Goal: Task Accomplishment & Management: Use online tool/utility

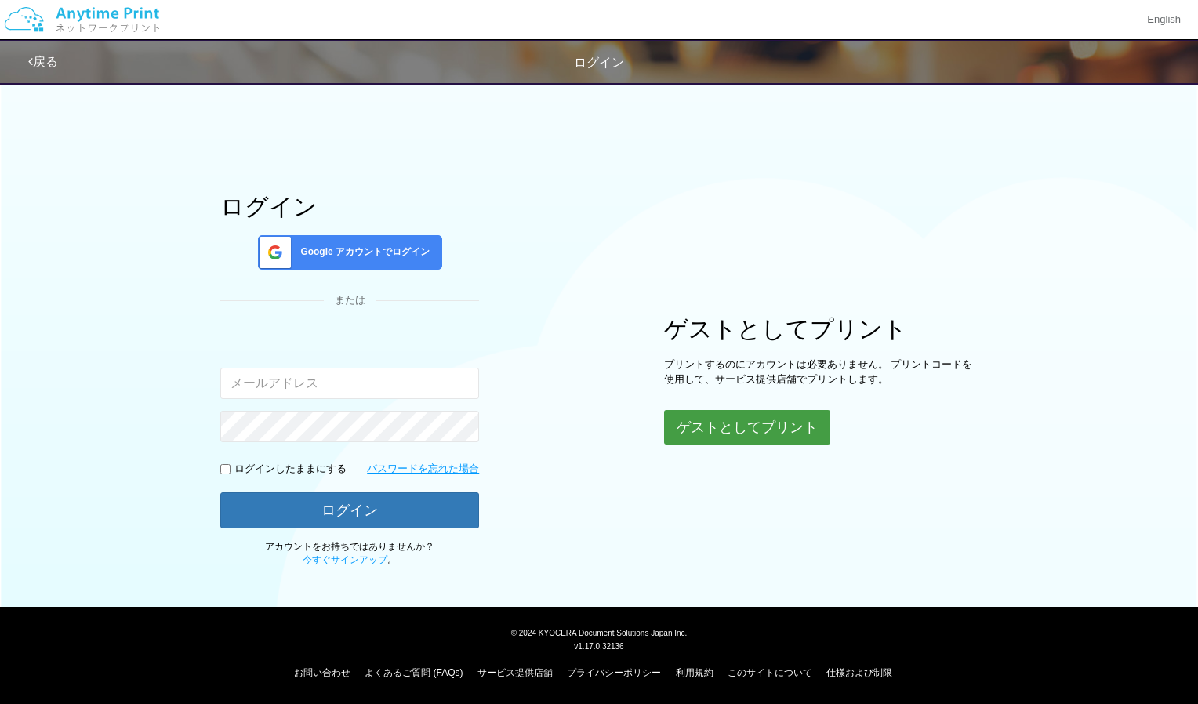
click at [752, 426] on button "ゲストとしてプリント" at bounding box center [747, 427] width 166 height 34
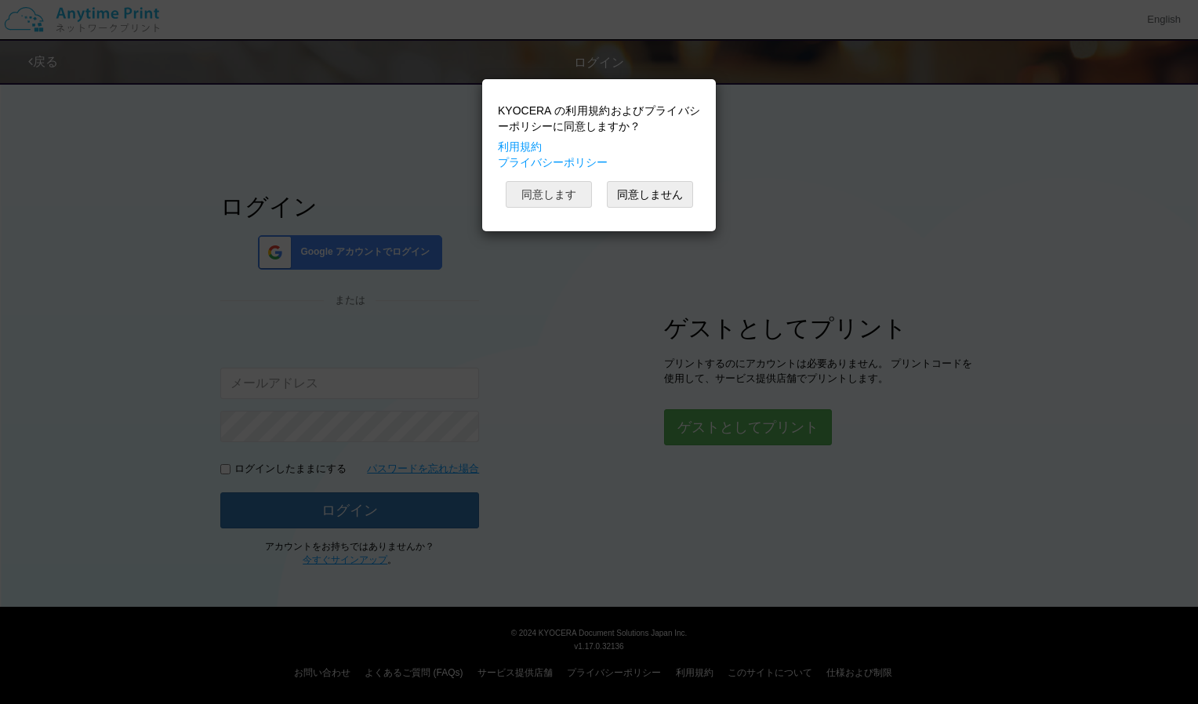
click at [556, 194] on button "同意します" at bounding box center [549, 194] width 86 height 27
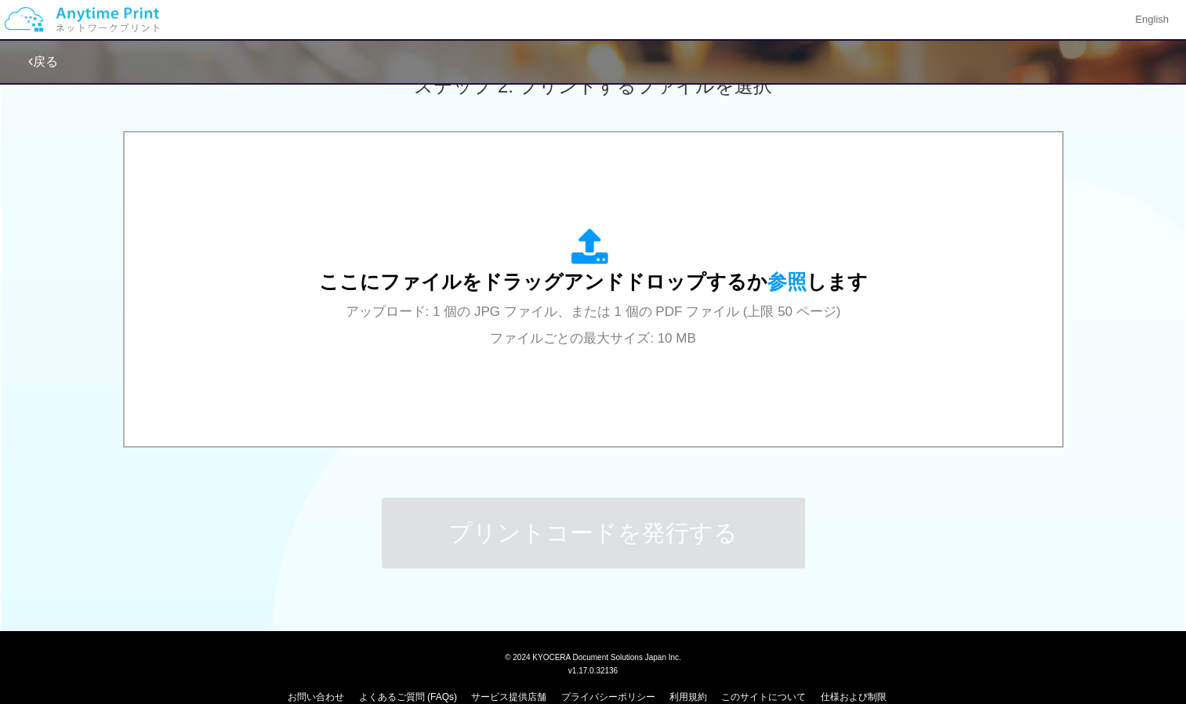
scroll to position [474, 0]
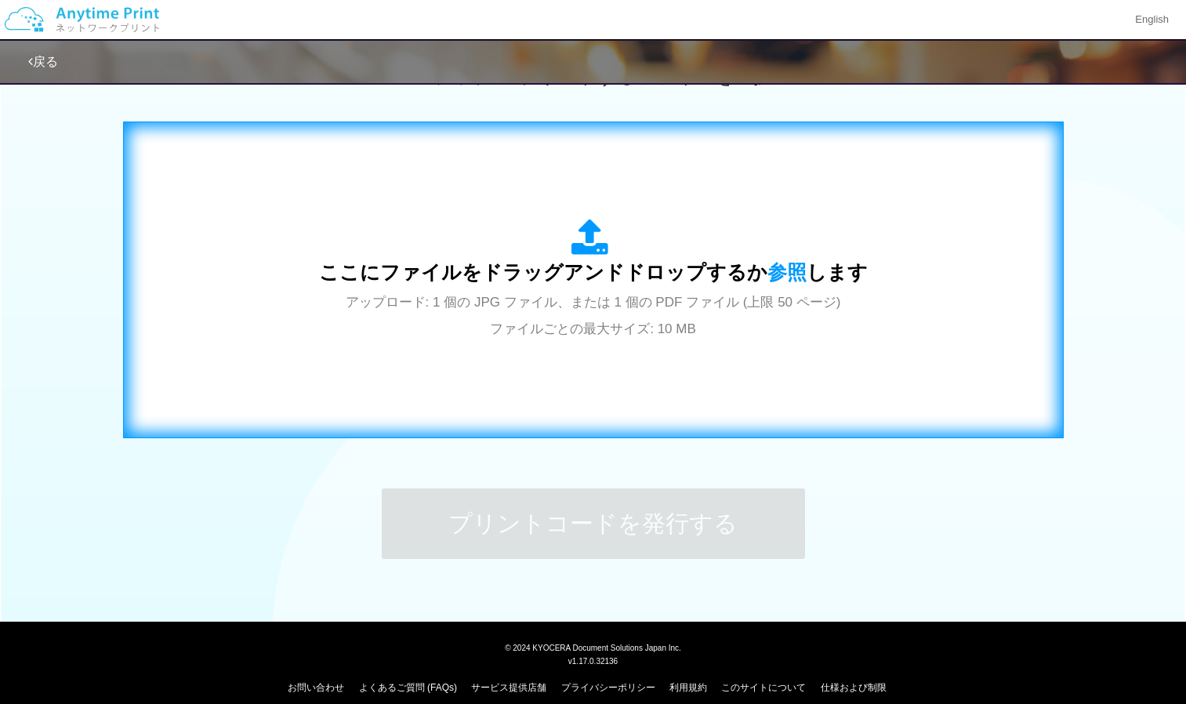
click at [557, 320] on span "アップロード: 1 個の JPG ファイル、または 1 個の PDF ファイル (上限 50 ページ) ファイルごとの最大サイズ: 10 MB" at bounding box center [594, 316] width 496 height 42
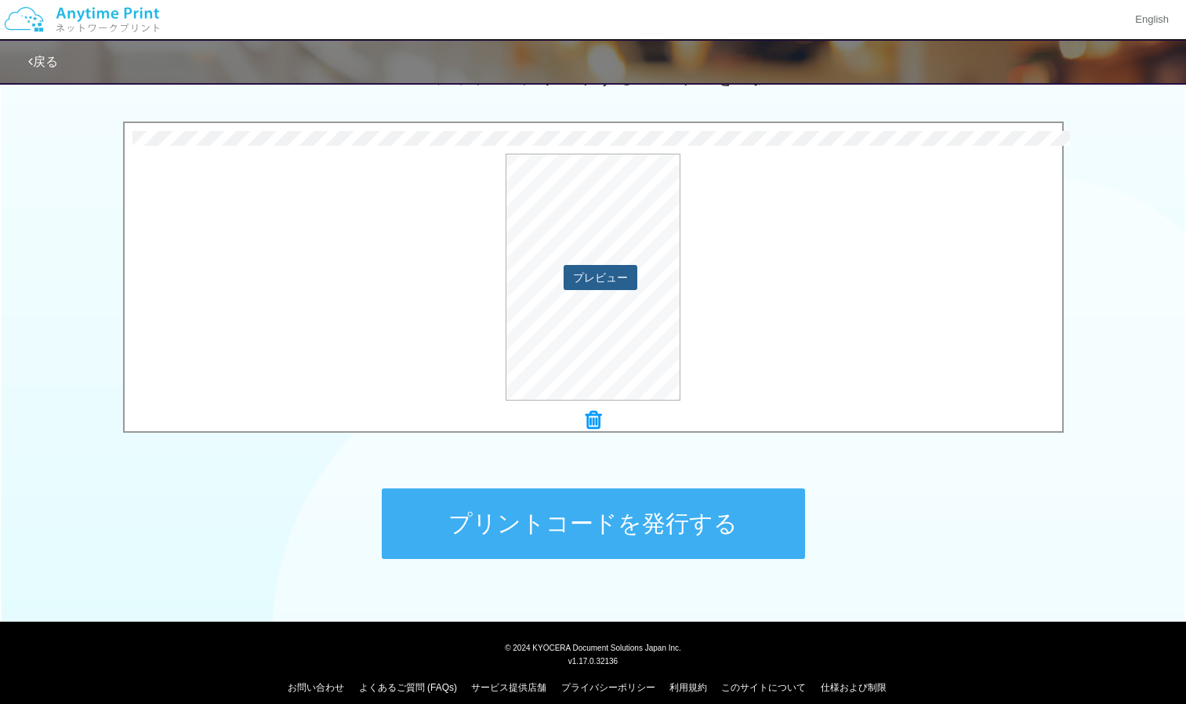
click at [592, 271] on button "プレビュー" at bounding box center [601, 277] width 74 height 25
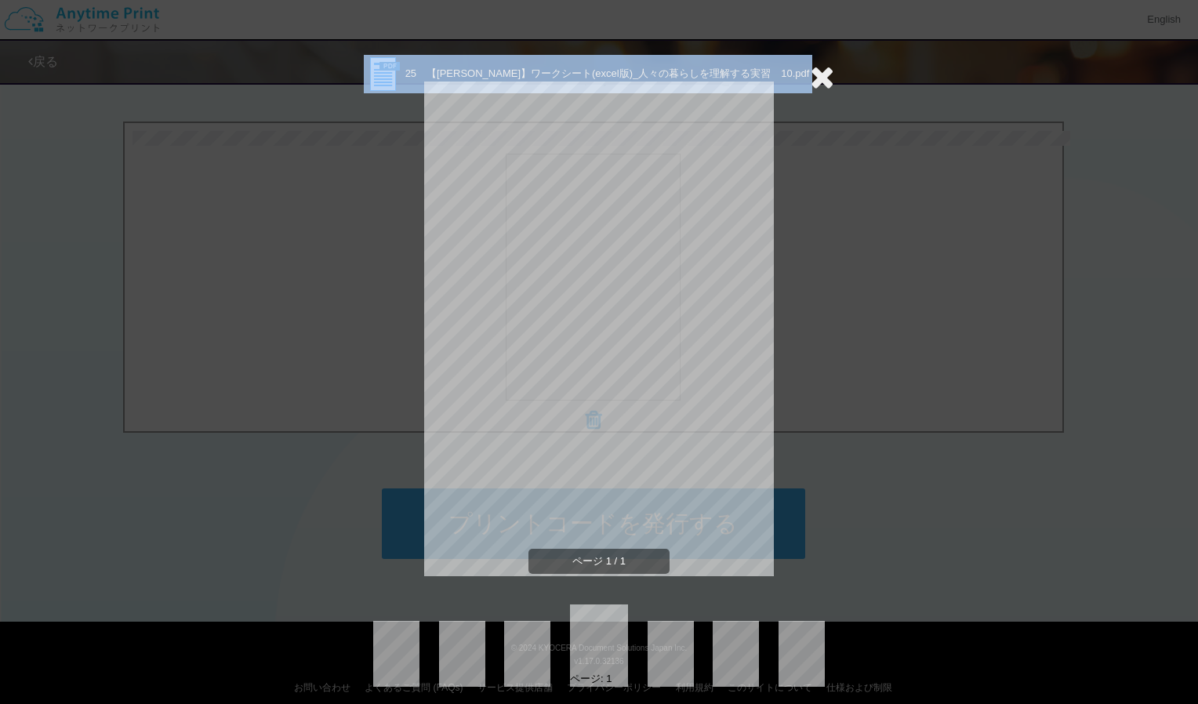
drag, startPoint x: 851, startPoint y: 25, endPoint x: 808, endPoint y: 85, distance: 74.2
click at [804, 85] on div "25　【[PERSON_NAME]】ワークシート(excel版)_人々の暮らしを理解する実習　10.pdf ページ 1 / 1 ページ: 1" at bounding box center [599, 352] width 1198 height 704
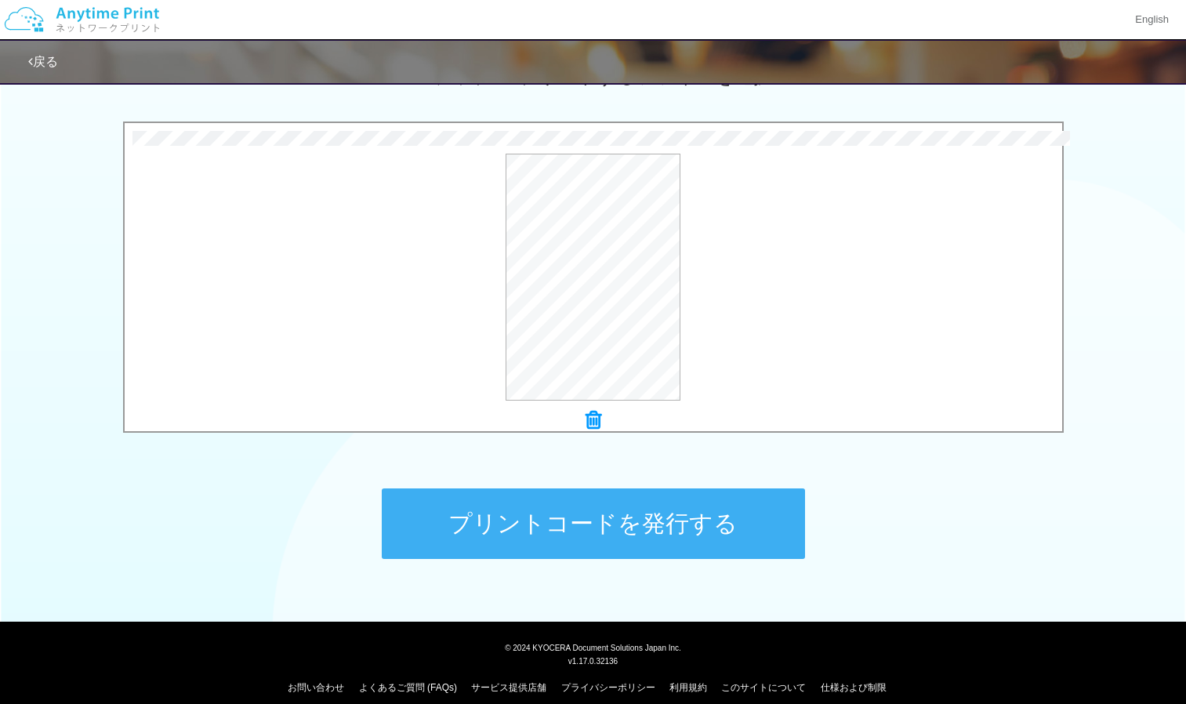
click at [631, 525] on button "プリントコードを発行する" at bounding box center [593, 523] width 423 height 71
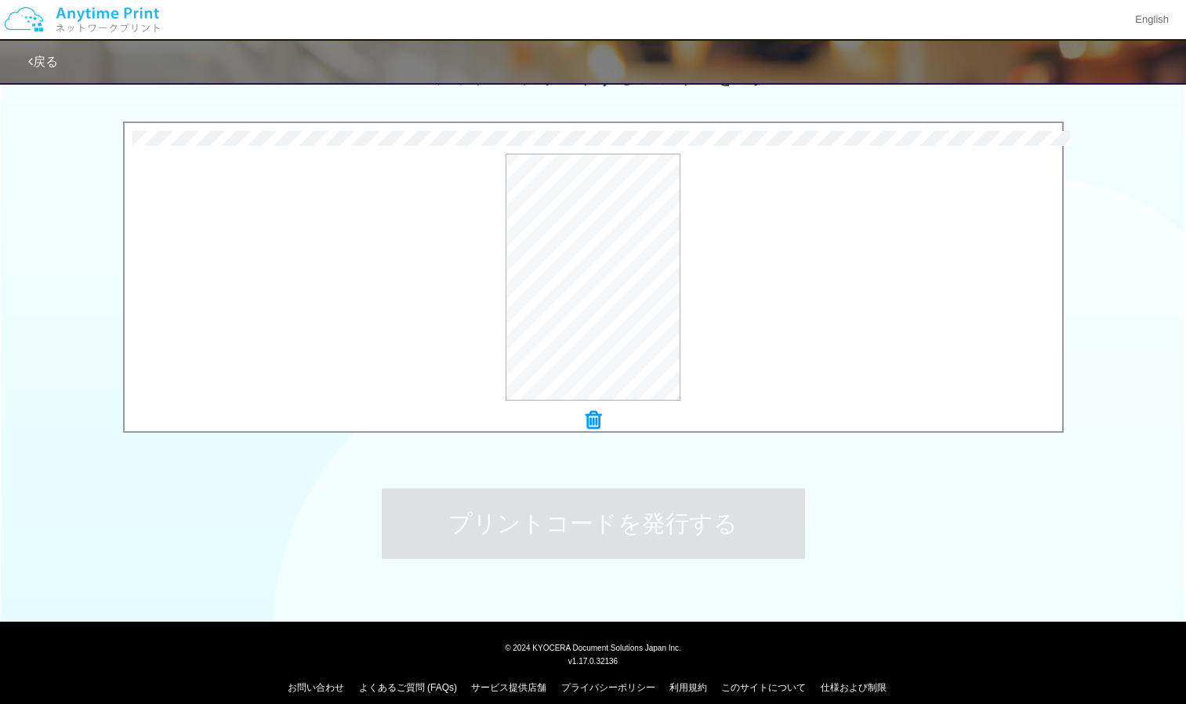
scroll to position [0, 0]
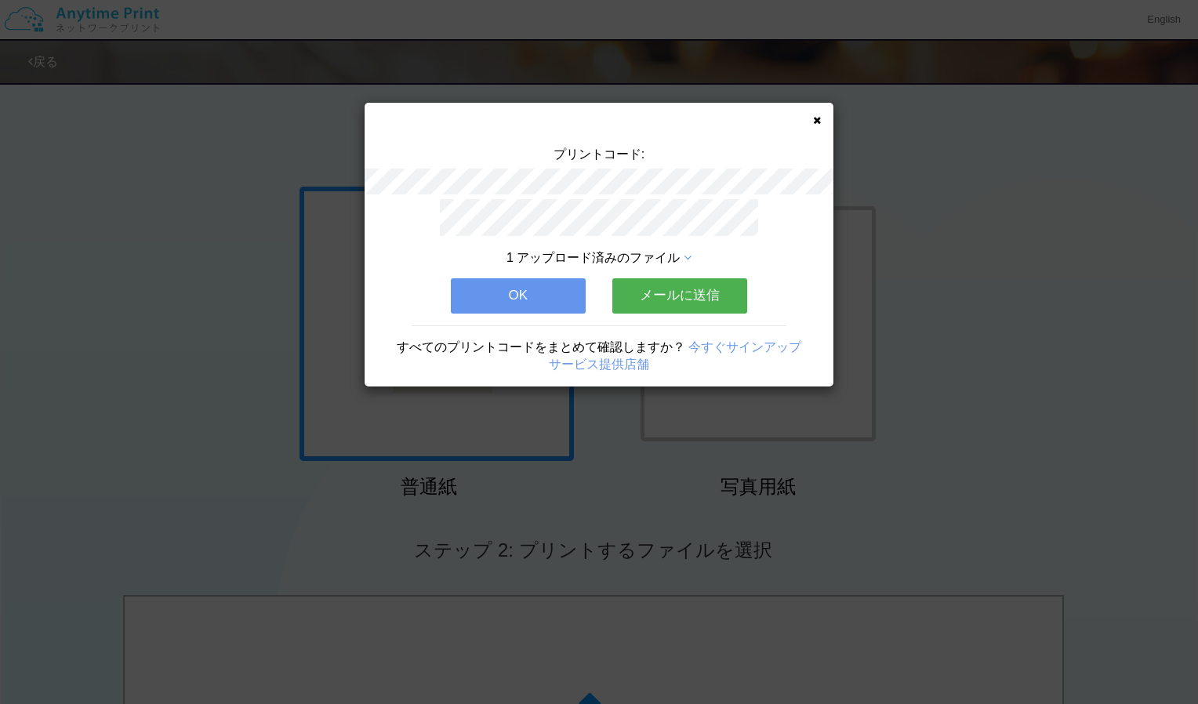
click at [506, 297] on button "OK" at bounding box center [518, 295] width 135 height 34
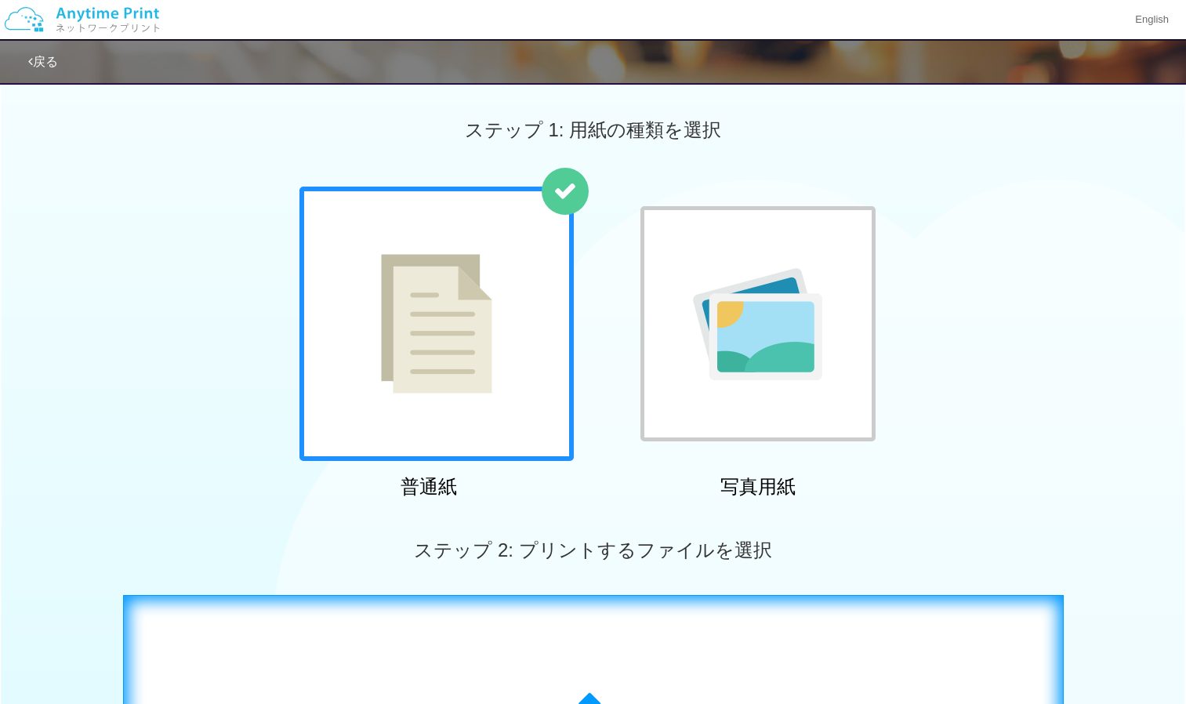
click at [484, 676] on html "English 戻る ステップ 1: 用紙の種類を選択 普通紙 写真用紙" at bounding box center [593, 352] width 1186 height 704
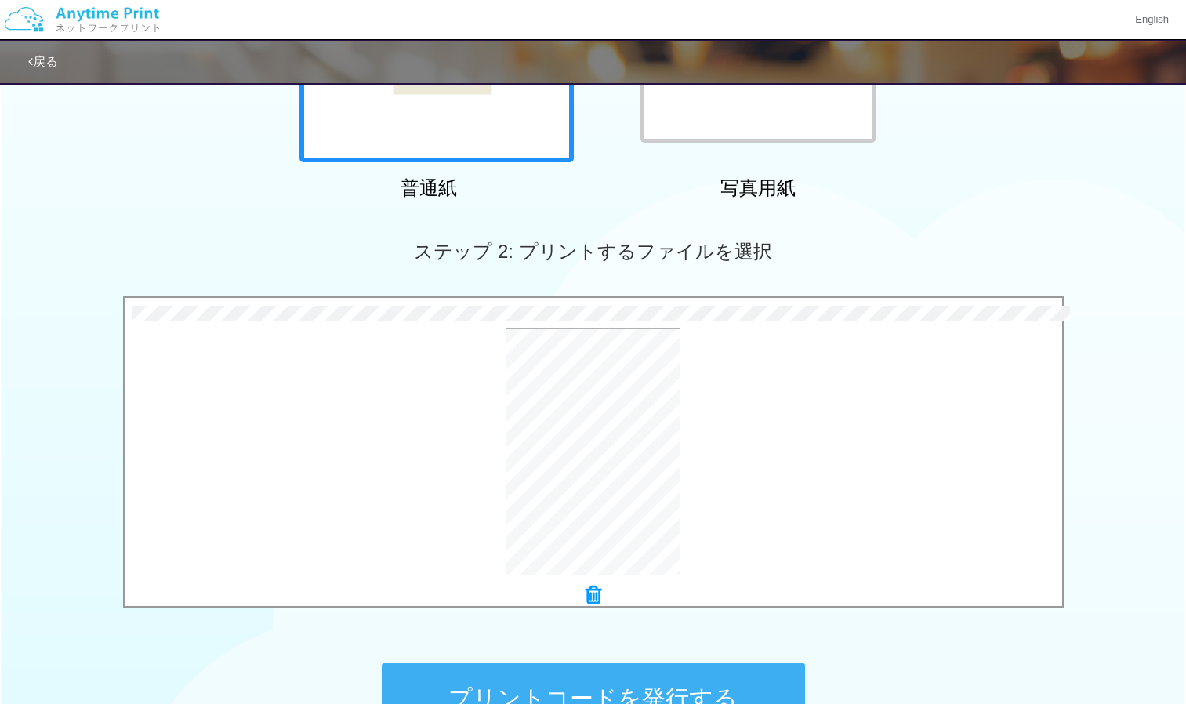
scroll to position [299, 0]
click at [515, 676] on button "プリントコードを発行する" at bounding box center [593, 697] width 423 height 71
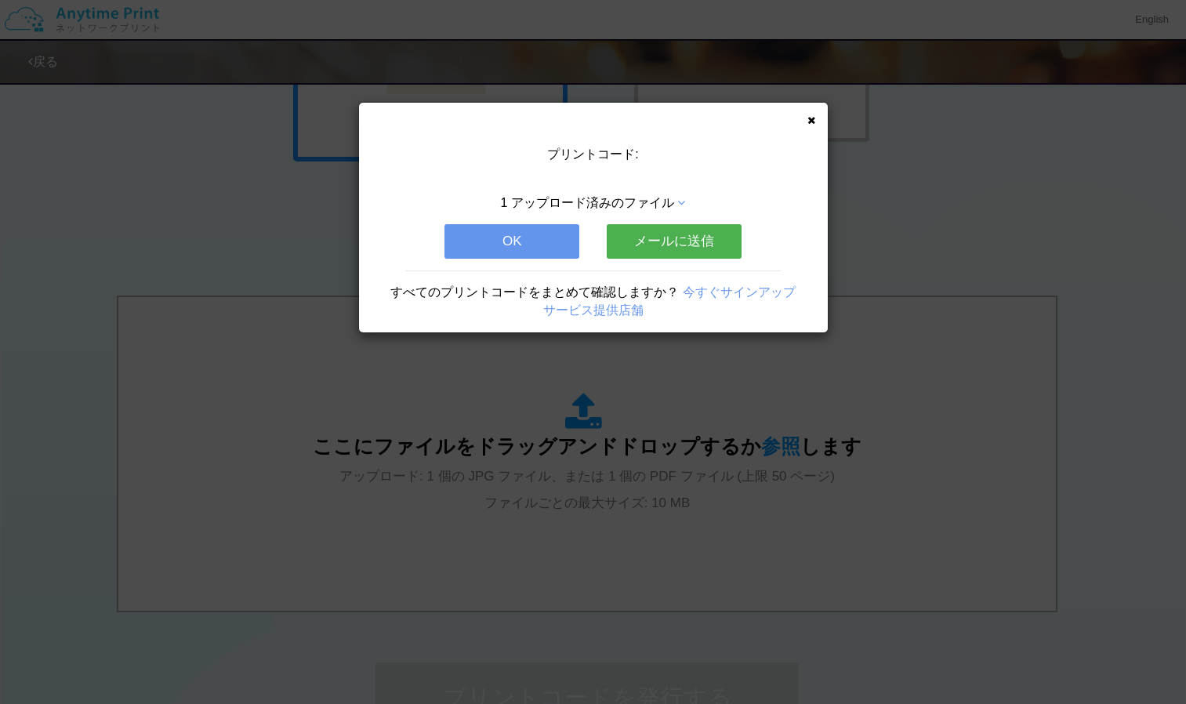
scroll to position [0, 0]
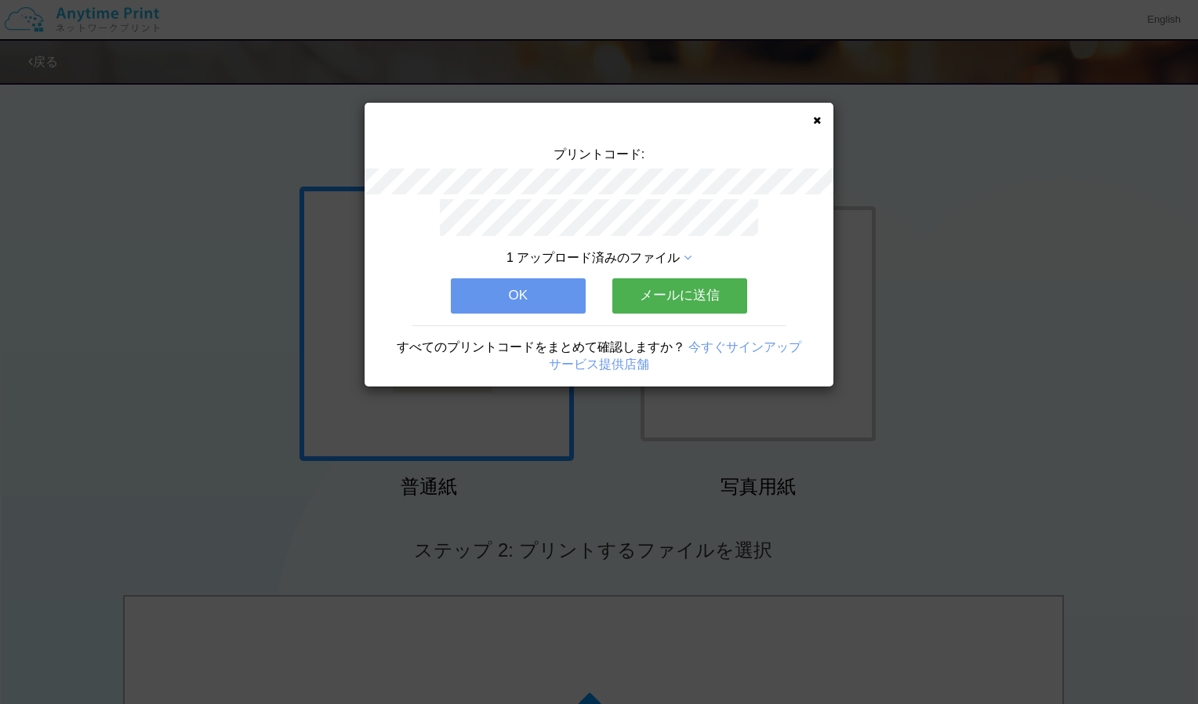
click at [485, 283] on button "OK" at bounding box center [518, 295] width 135 height 34
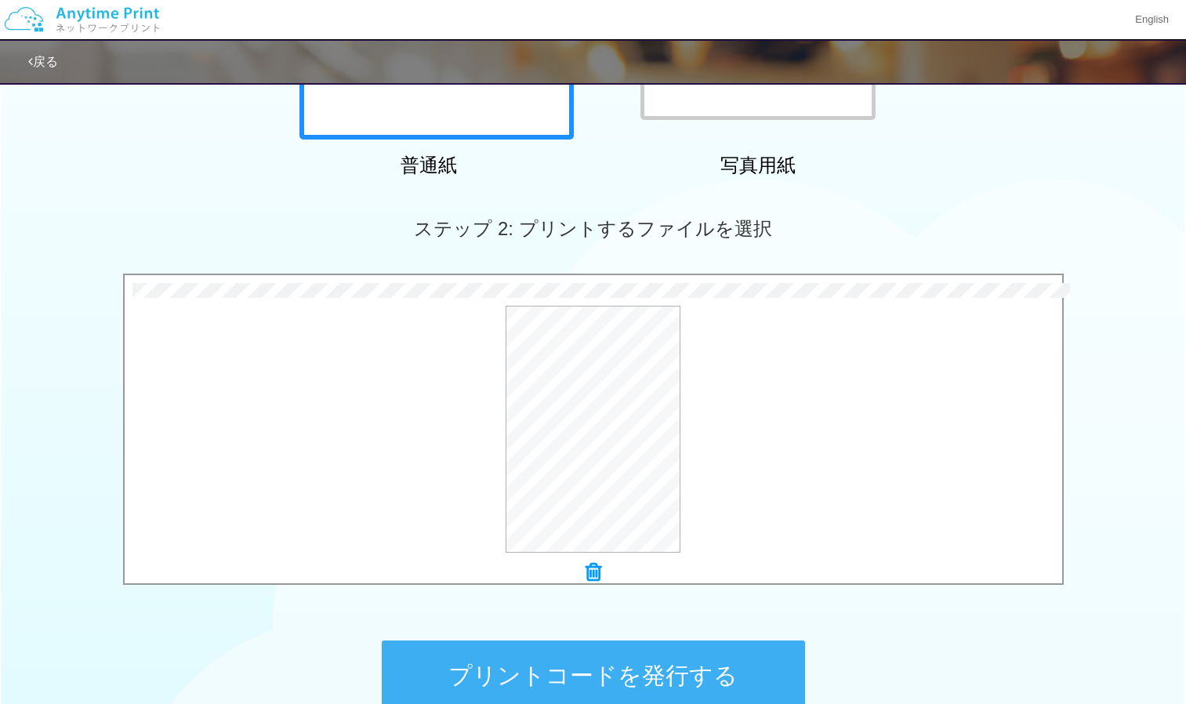
scroll to position [327, 0]
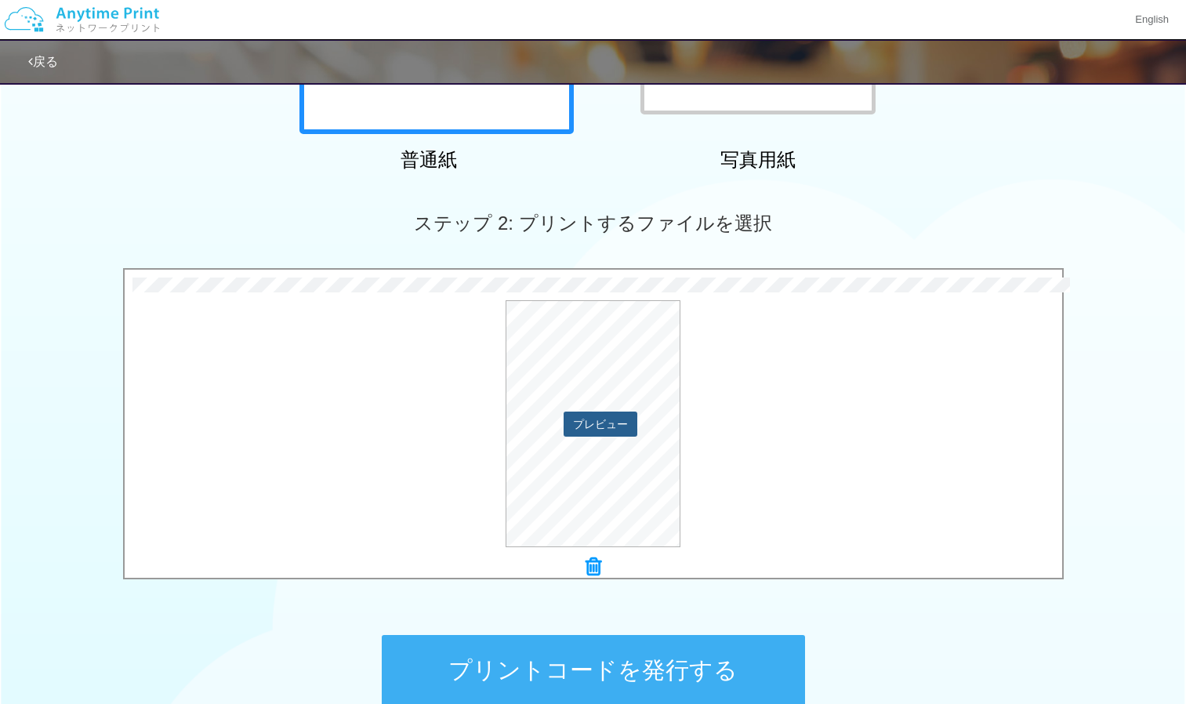
click at [626, 423] on button "プレビュー" at bounding box center [601, 424] width 74 height 25
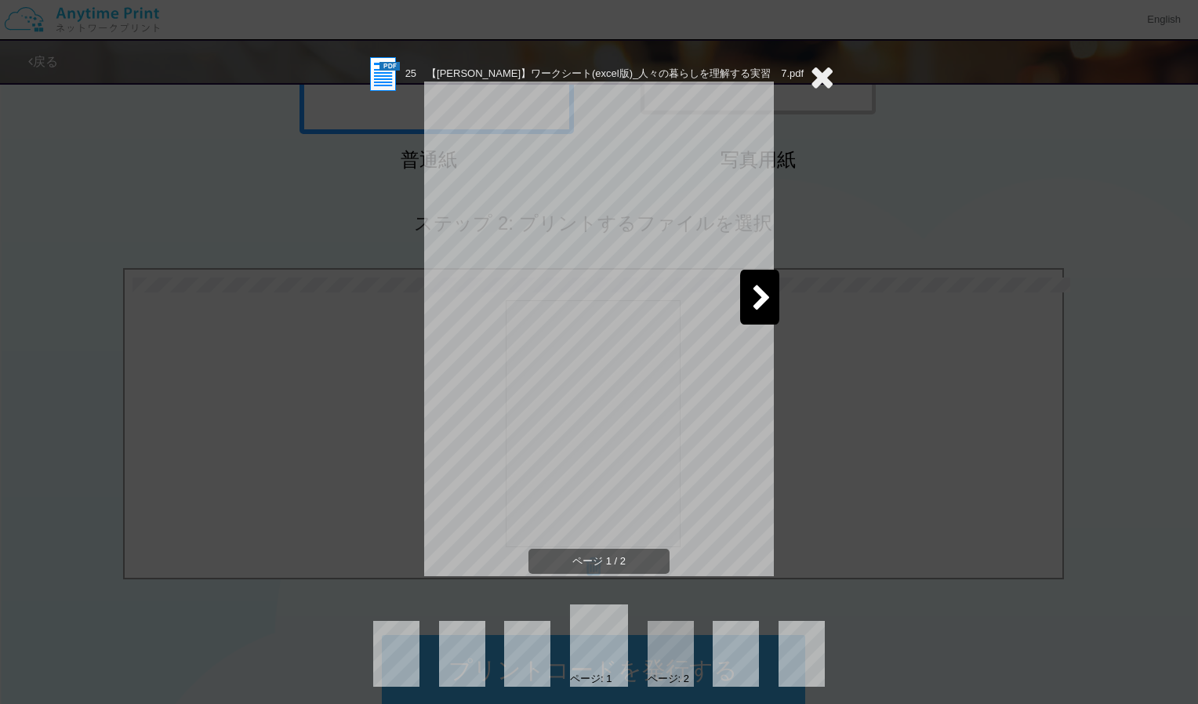
click at [754, 303] on icon at bounding box center [762, 298] width 20 height 27
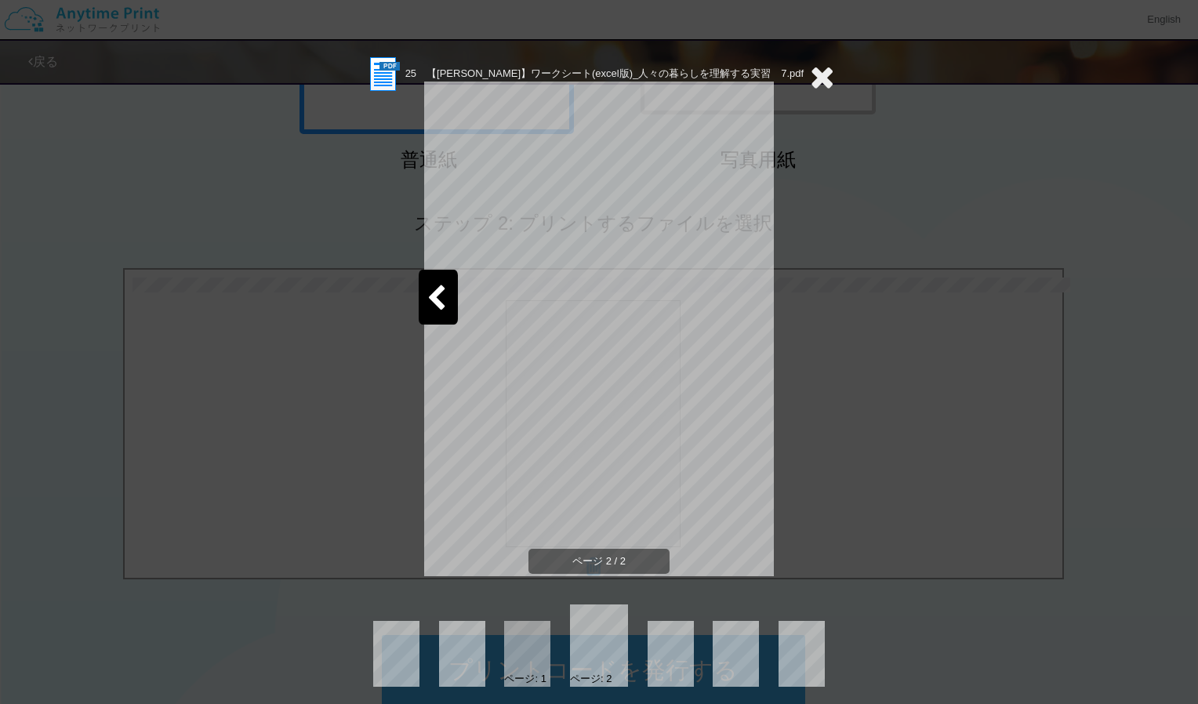
click at [804, 74] on icon at bounding box center [822, 76] width 24 height 31
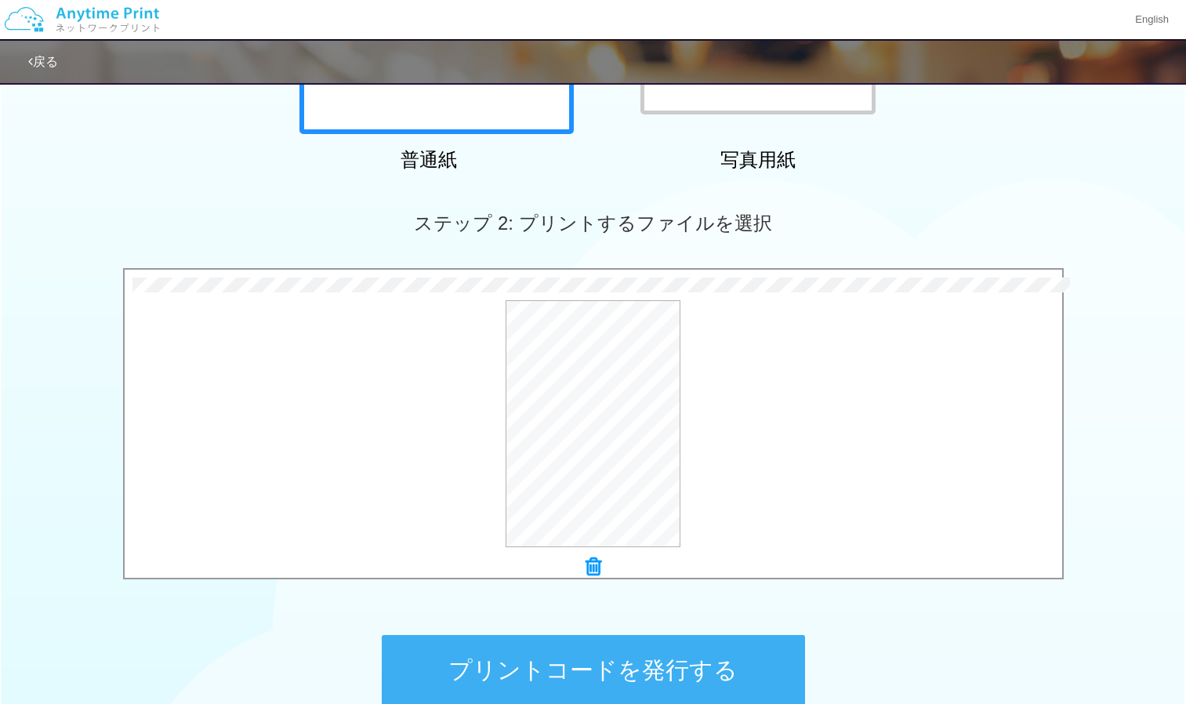
click at [557, 676] on button "プリントコードを発行する" at bounding box center [593, 670] width 423 height 71
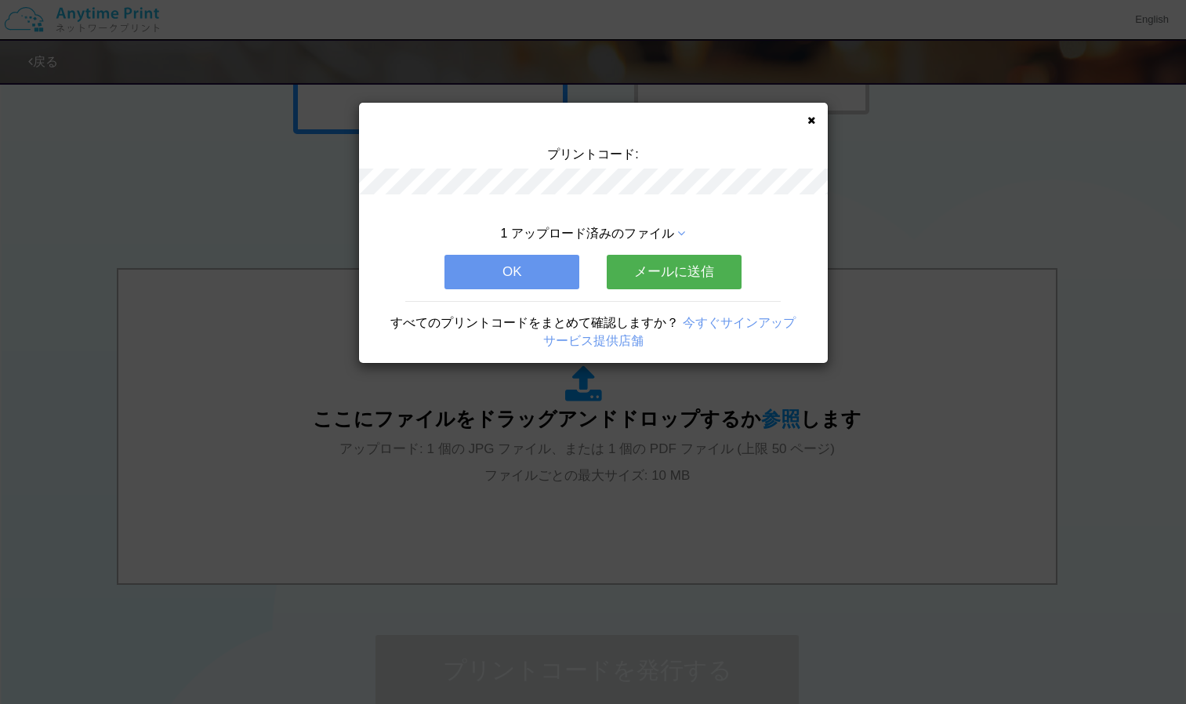
scroll to position [0, 0]
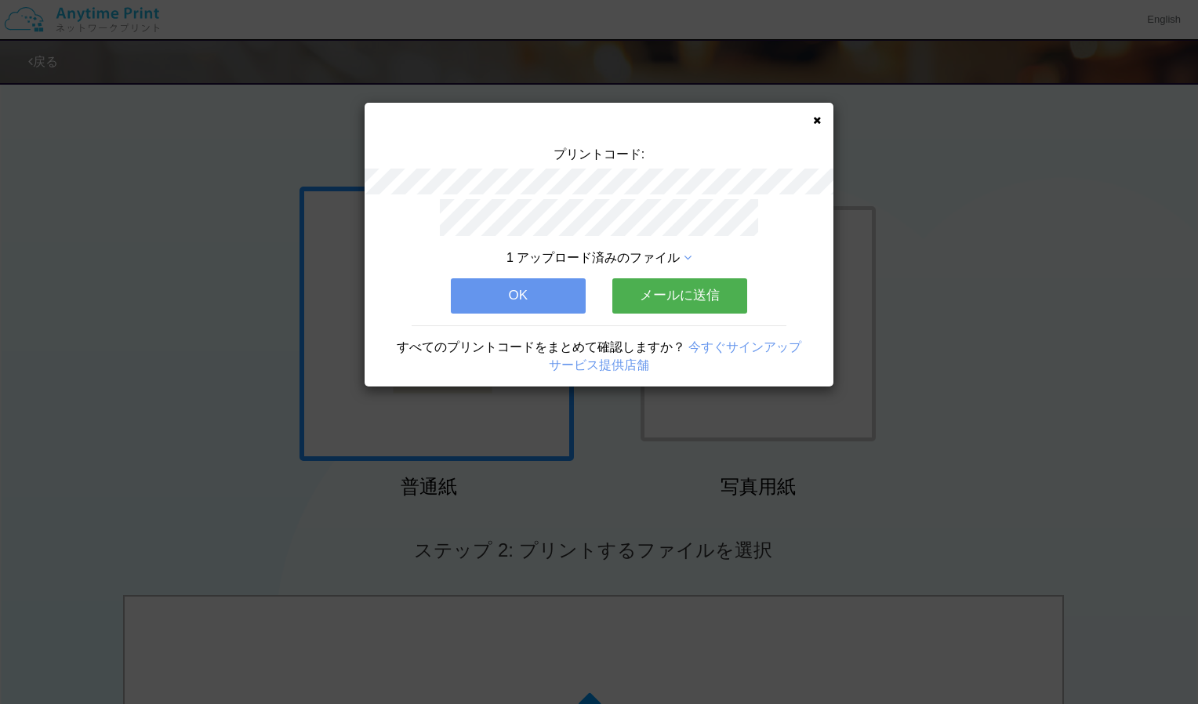
click at [539, 298] on button "OK" at bounding box center [518, 295] width 135 height 34
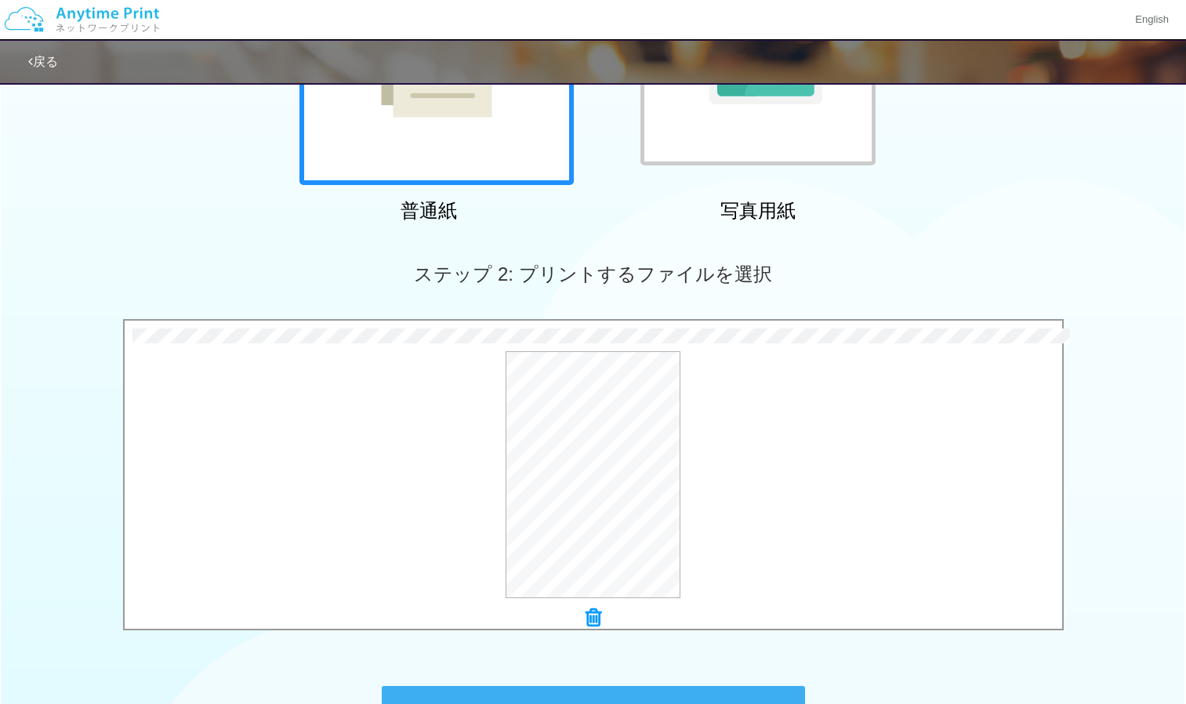
scroll to position [278, 0]
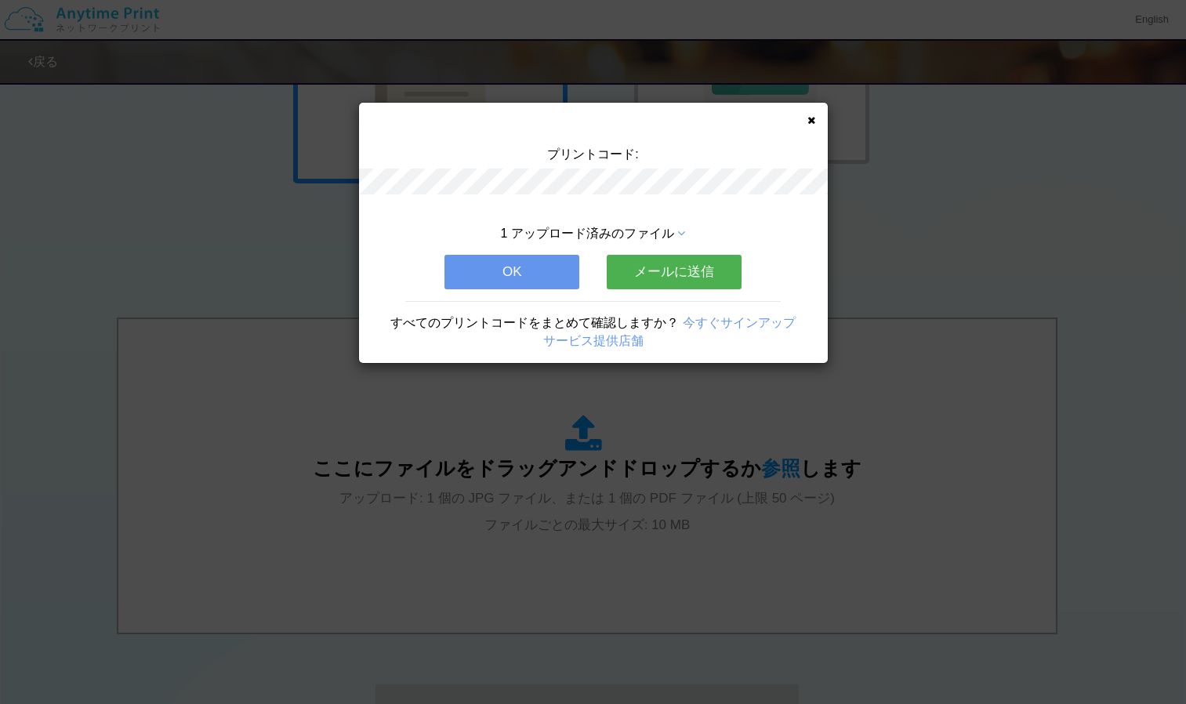
scroll to position [0, 0]
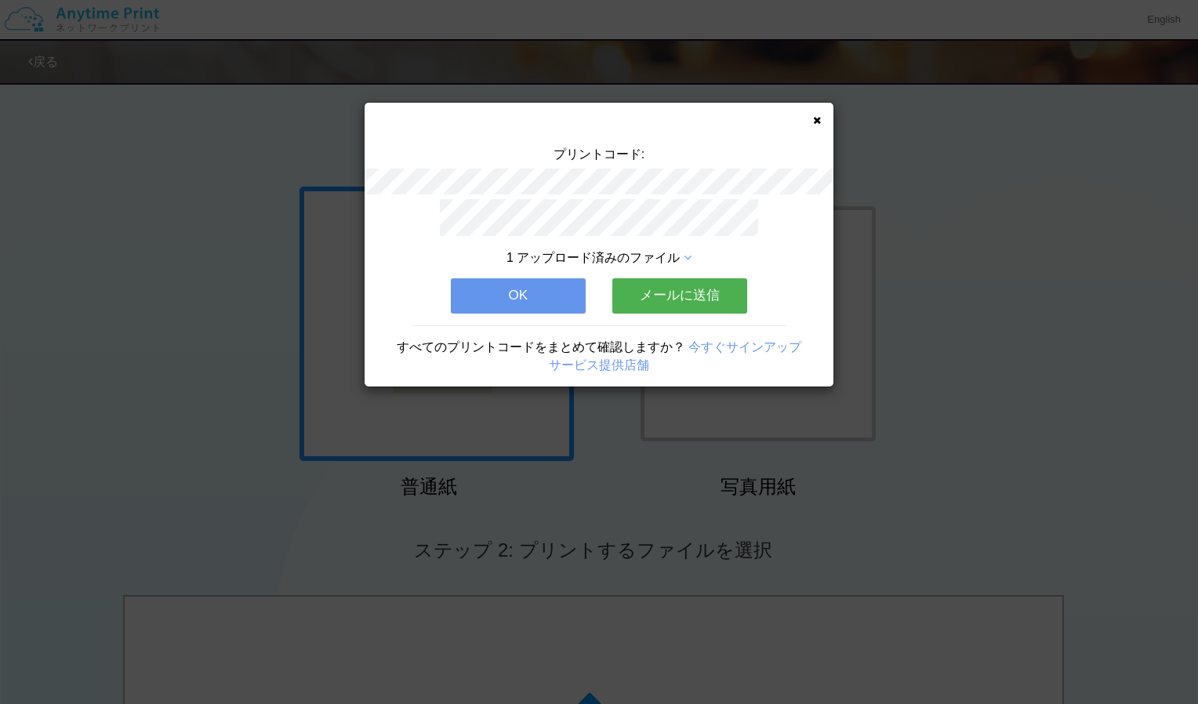
click at [501, 286] on button "OK" at bounding box center [518, 295] width 135 height 34
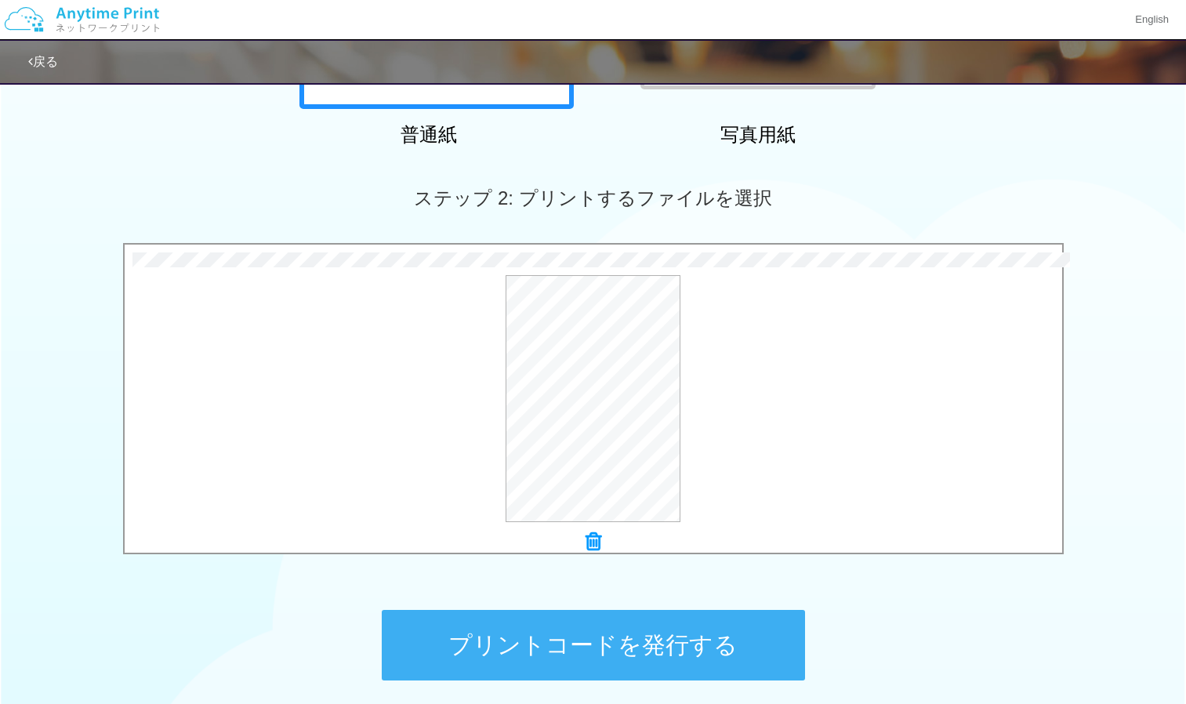
scroll to position [353, 0]
click at [492, 623] on button "プリントコードを発行する" at bounding box center [593, 644] width 423 height 71
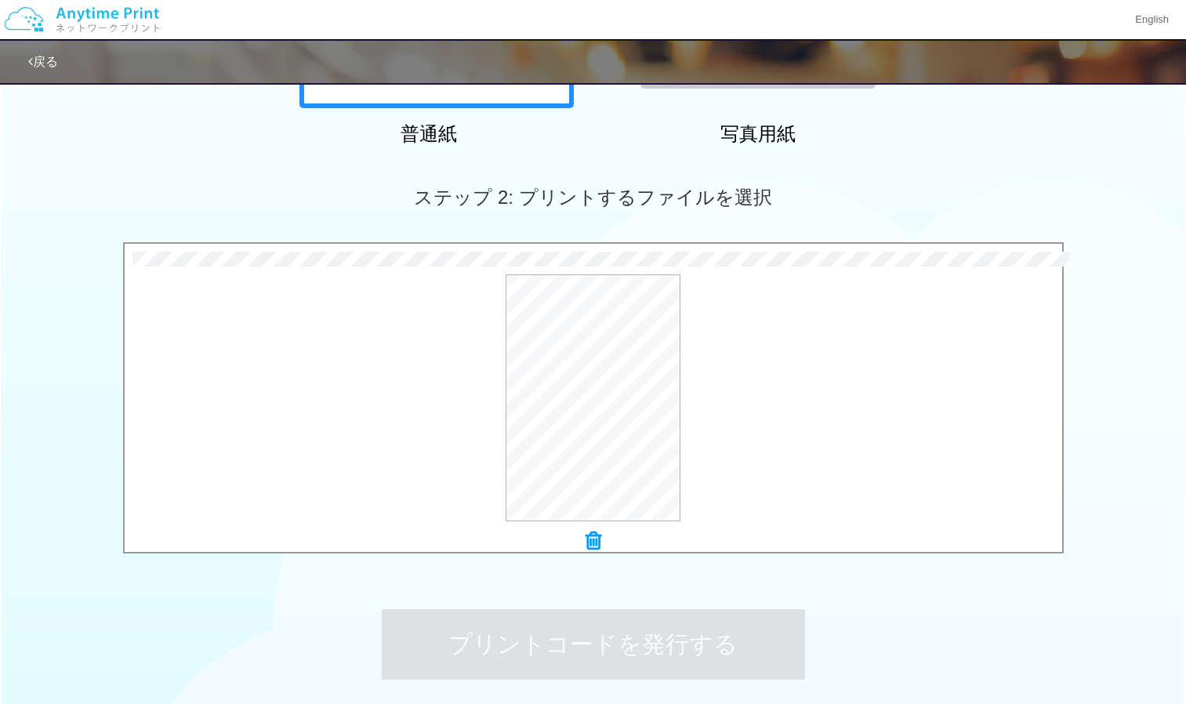
scroll to position [0, 0]
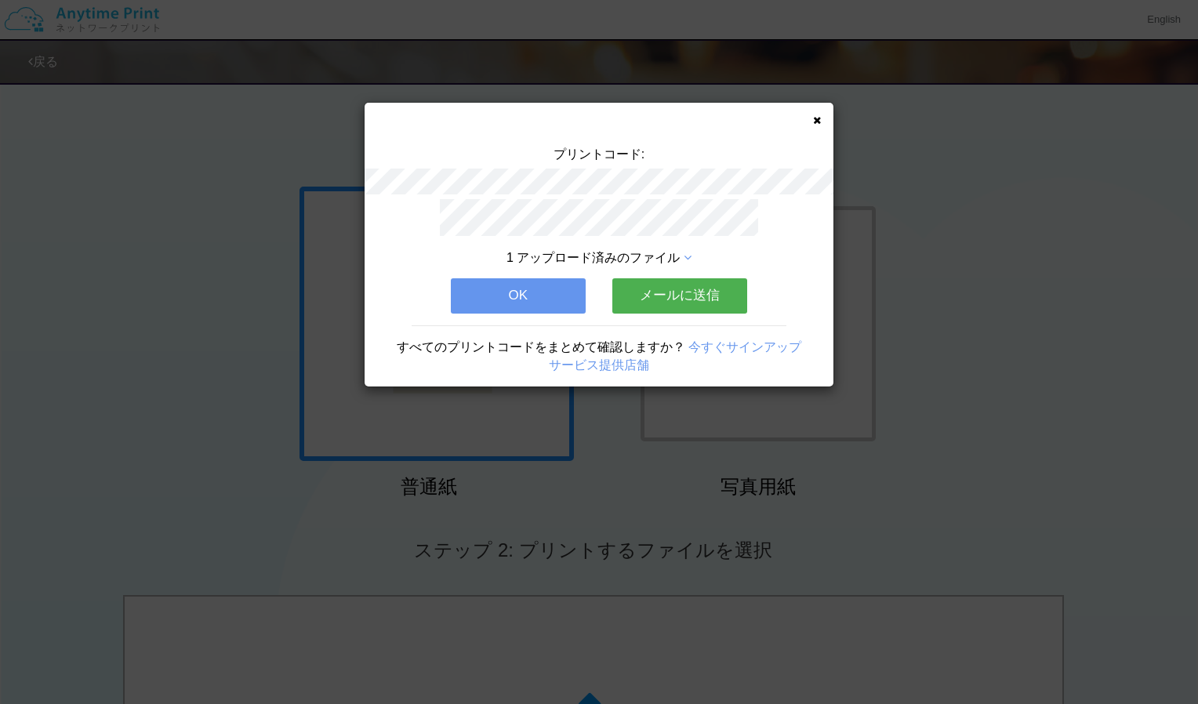
click at [498, 289] on button "OK" at bounding box center [518, 295] width 135 height 34
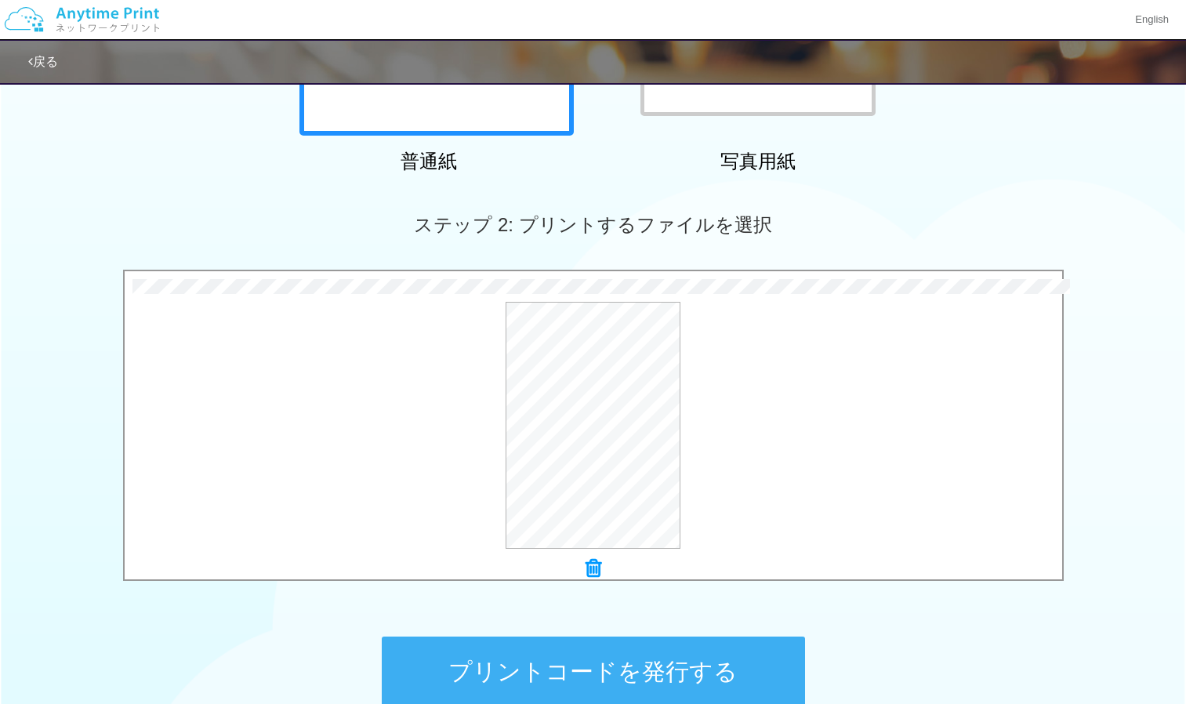
scroll to position [354, 0]
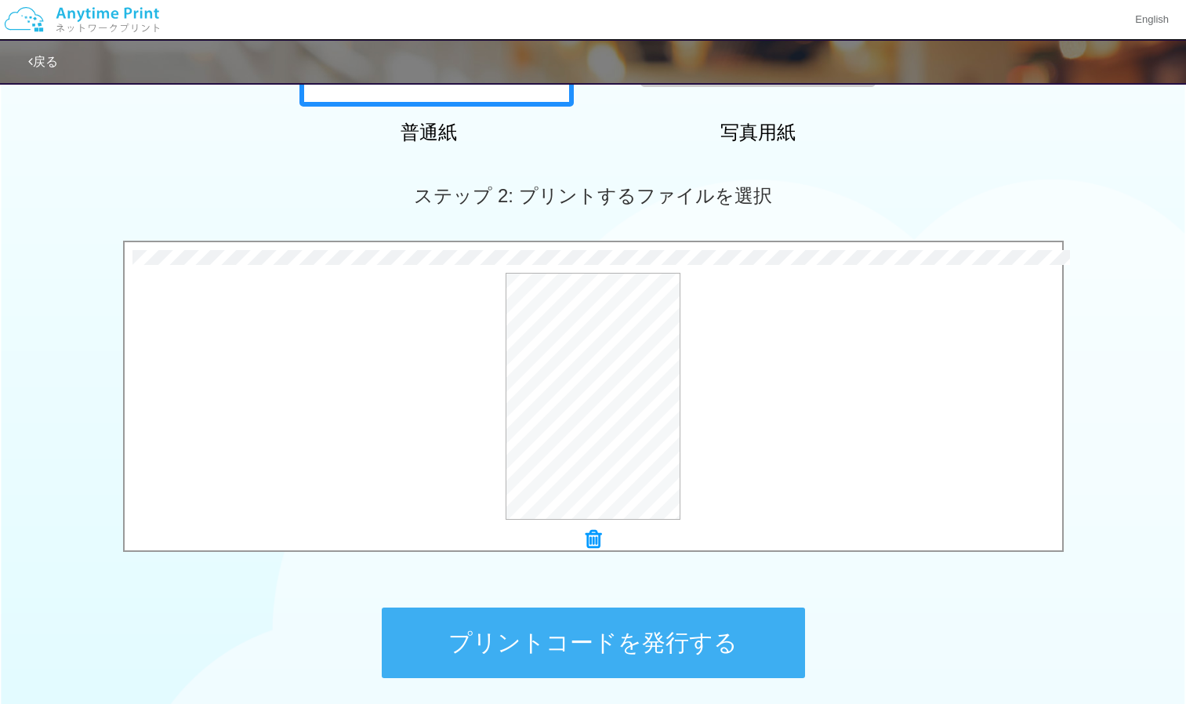
click at [554, 637] on button "プリントコードを発行する" at bounding box center [593, 643] width 423 height 71
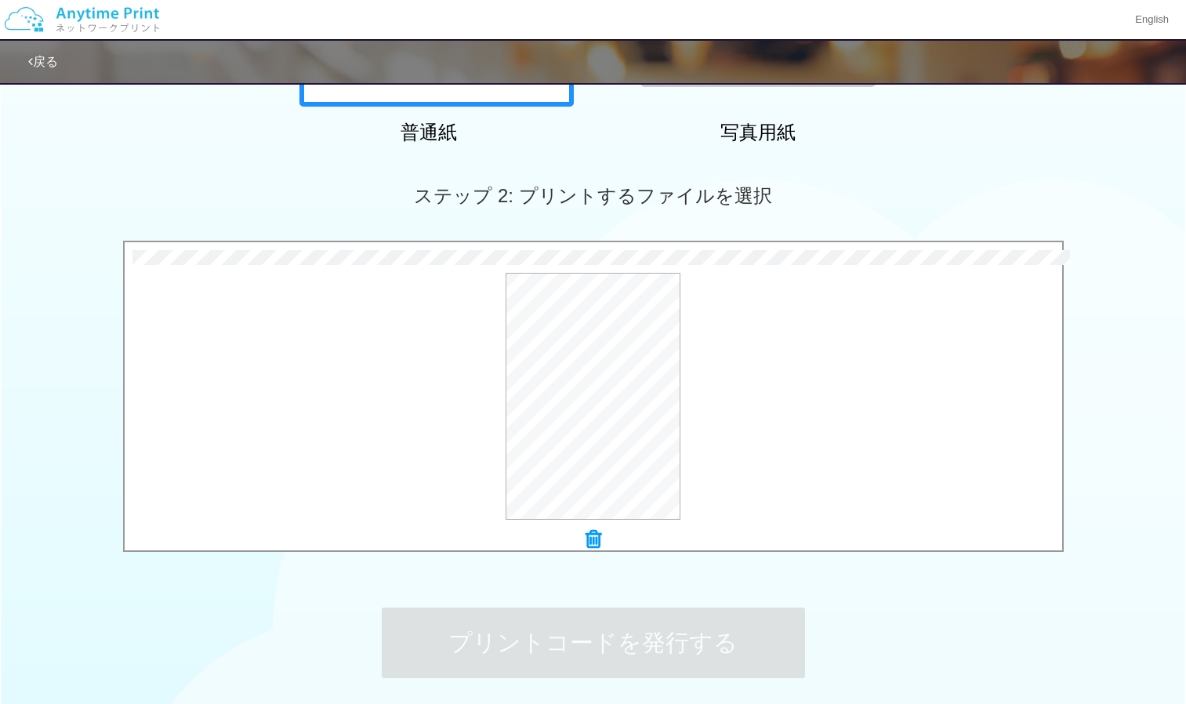
scroll to position [0, 0]
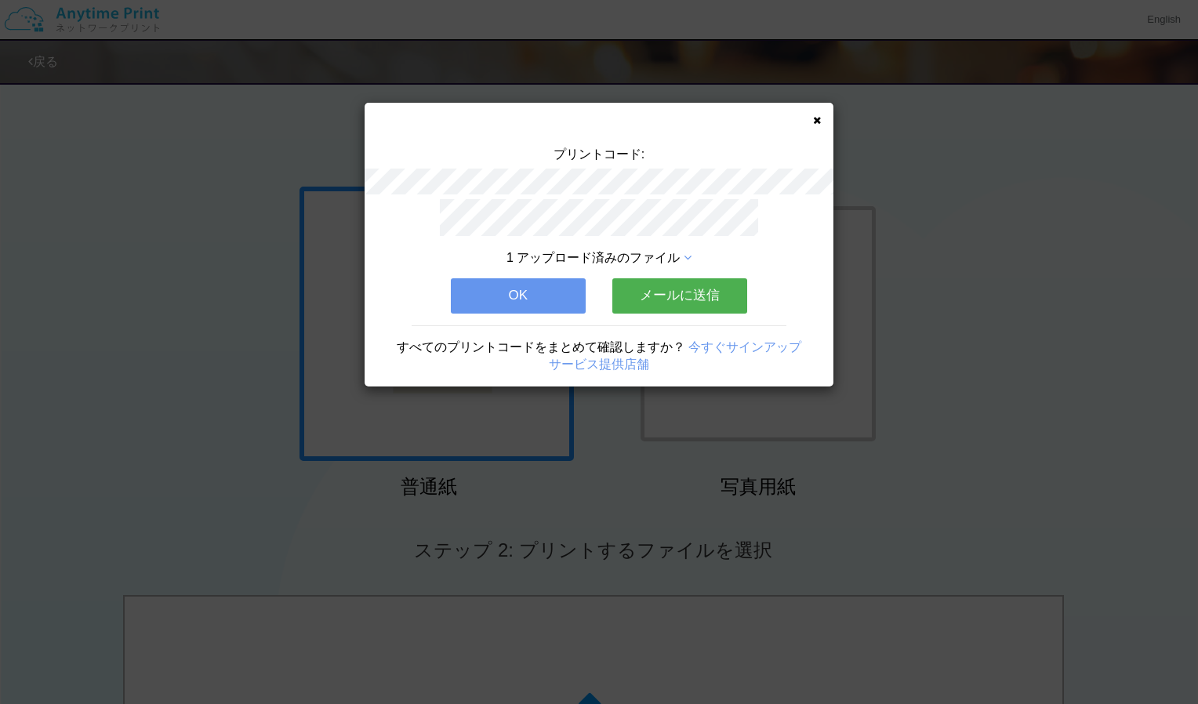
click at [521, 296] on button "OK" at bounding box center [518, 295] width 135 height 34
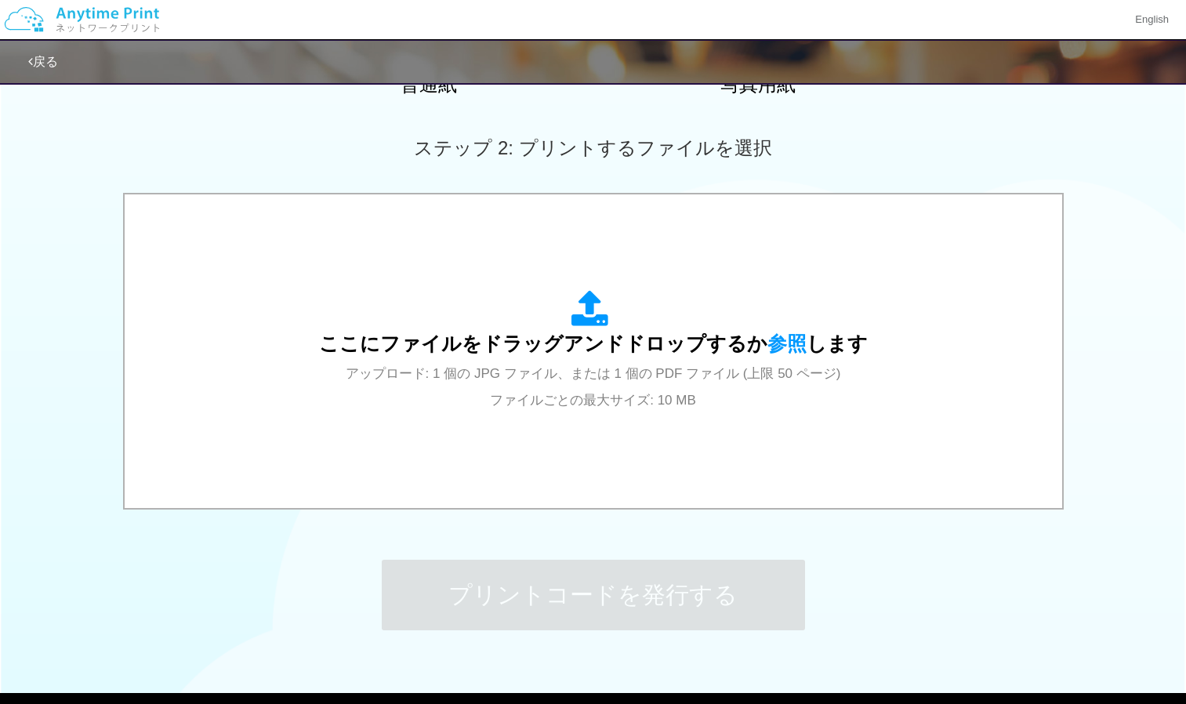
scroll to position [488, 0]
